Goal: Information Seeking & Learning: Understand process/instructions

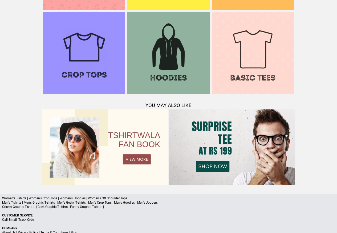
scroll to position [514, 0]
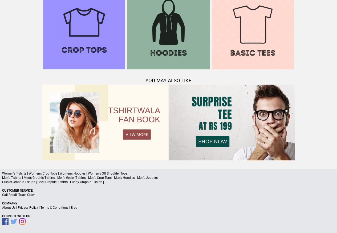
click at [61, 206] on link "Terms & Conditions" at bounding box center [54, 207] width 28 height 4
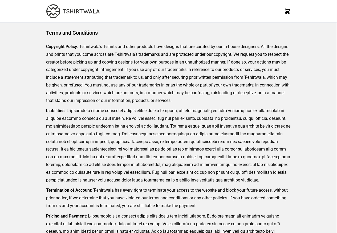
click at [56, 9] on img at bounding box center [72, 11] width 53 height 14
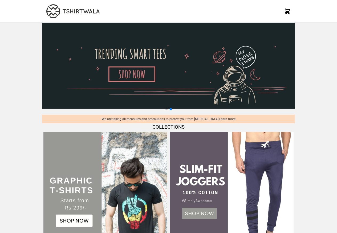
scroll to position [514, 0]
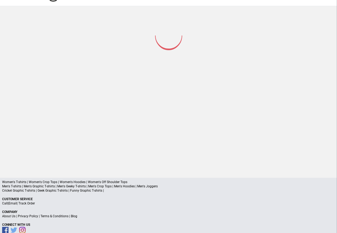
scroll to position [25, 0]
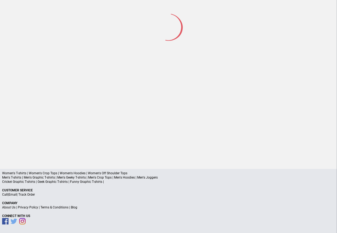
scroll to position [25, 0]
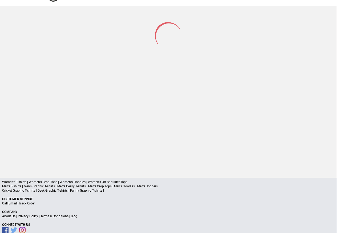
scroll to position [25, 0]
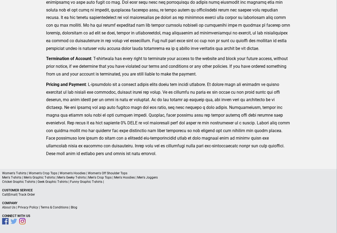
scroll to position [123, 0]
